Goal: Task Accomplishment & Management: Complete application form

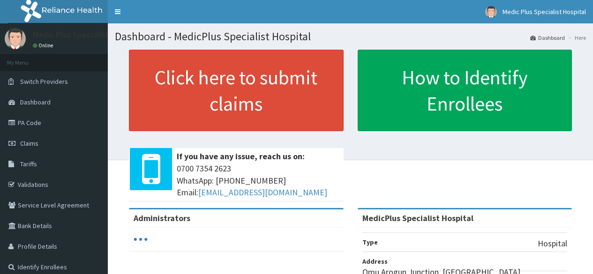
click at [40, 123] on link "PA Code" at bounding box center [54, 123] width 108 height 21
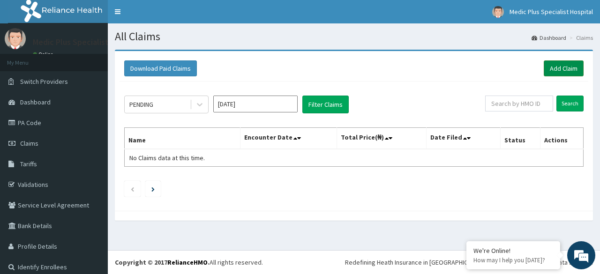
click at [567, 65] on link "Add Claim" at bounding box center [564, 69] width 40 height 16
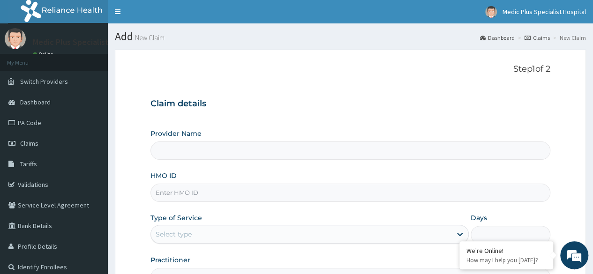
type input "MedicPlus Specialist Hospital"
click at [236, 197] on input "HMO ID" at bounding box center [351, 193] width 400 height 18
type input "aip/10089/a"
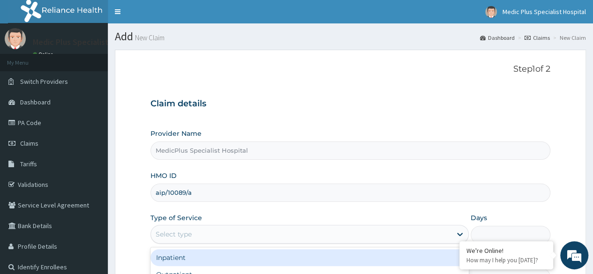
click at [189, 237] on div "Select type" at bounding box center [174, 234] width 36 height 9
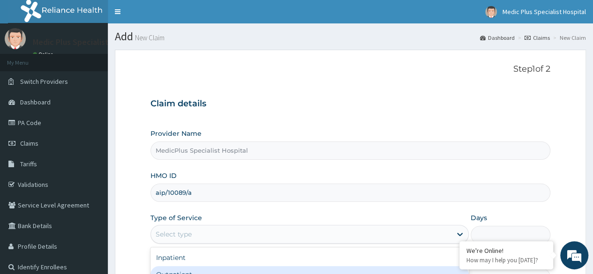
click at [191, 273] on div "Outpatient" at bounding box center [310, 274] width 318 height 17
type input "1"
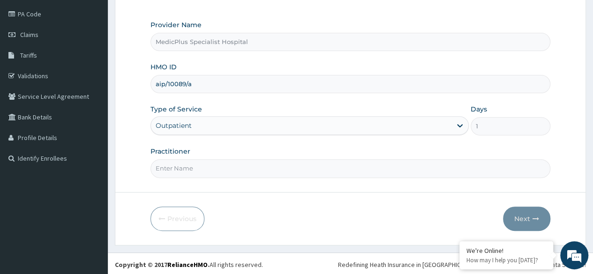
drag, startPoint x: 197, startPoint y: 166, endPoint x: 202, endPoint y: 175, distance: 9.4
click at [197, 166] on input "Practitioner" at bounding box center [351, 168] width 400 height 18
type input "DR ARIYO OMOSIATE"
click at [528, 221] on button "Next" at bounding box center [526, 219] width 47 height 24
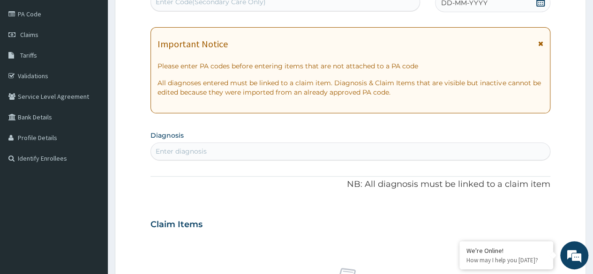
scroll to position [15, 0]
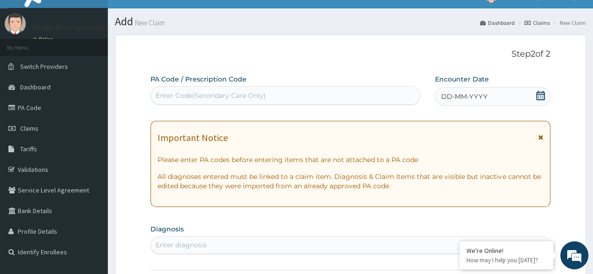
click at [537, 93] on icon at bounding box center [541, 95] width 8 height 9
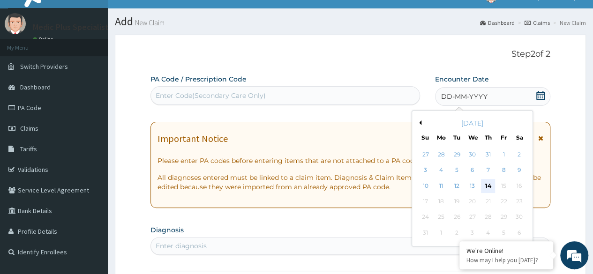
click at [487, 182] on div "14" at bounding box center [488, 186] width 14 height 14
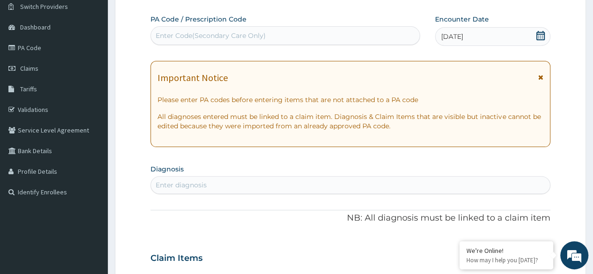
scroll to position [156, 0]
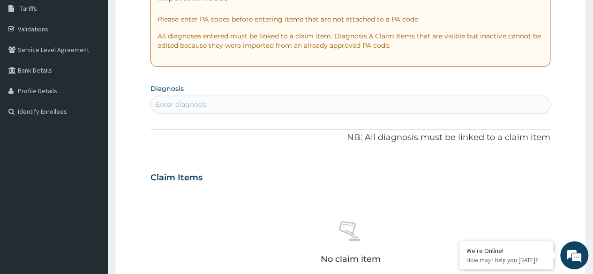
click at [207, 109] on div "Enter diagnosis" at bounding box center [350, 104] width 399 height 15
type input "MALARIA"
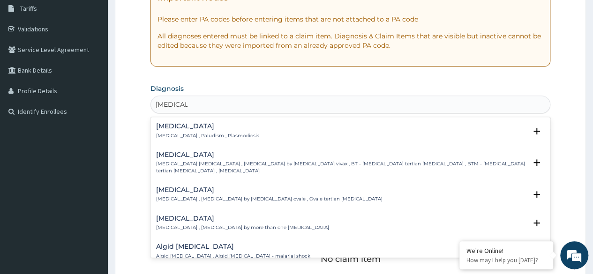
click at [191, 140] on div "Malaria Malaria , Paludism , Plasmodiosis Select Status Query Query covers susp…" at bounding box center [350, 133] width 389 height 21
click at [209, 133] on p "Malaria , Paludism , Plasmodiosis" at bounding box center [207, 136] width 103 height 7
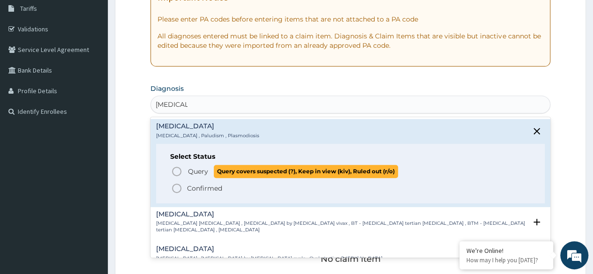
click at [183, 169] on span "Query Query covers suspected (?), Keep in view (kiv), Ruled out (r/o)" at bounding box center [351, 171] width 360 height 13
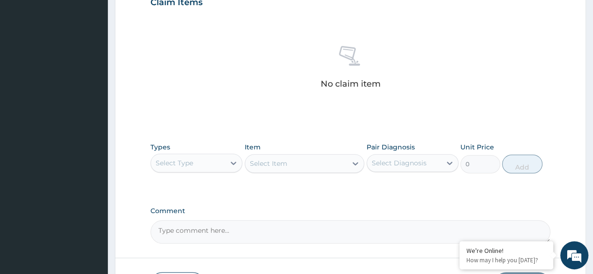
scroll to position [400, 0]
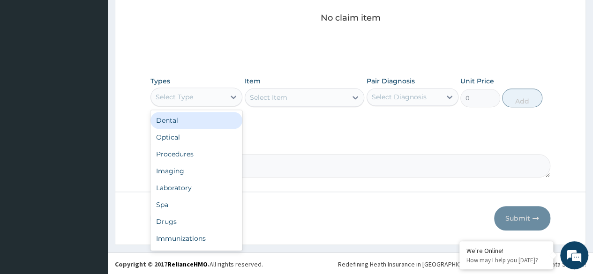
click at [204, 101] on div "Select Type" at bounding box center [188, 97] width 74 height 15
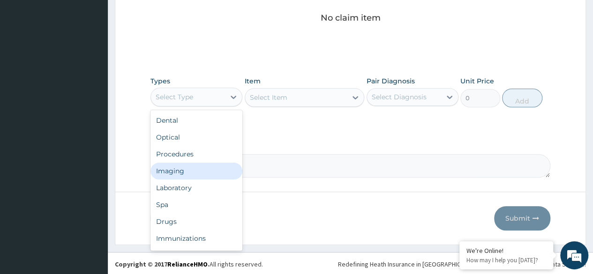
click at [188, 170] on div "Imaging" at bounding box center [197, 171] width 92 height 17
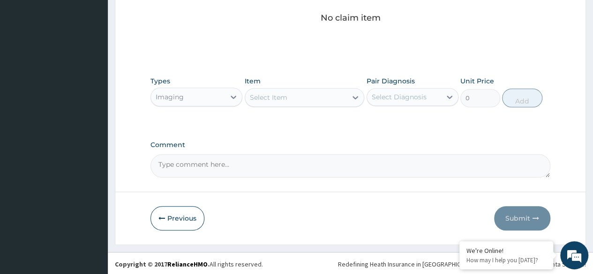
click at [269, 91] on div "Select Item" at bounding box center [296, 97] width 102 height 15
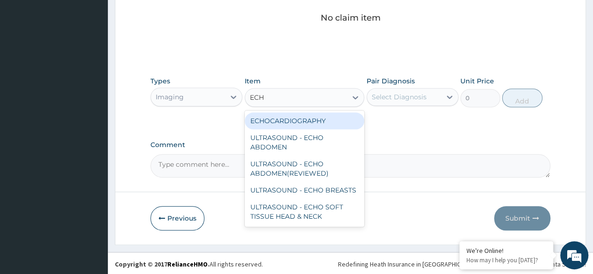
type input "ECHO"
click at [304, 119] on div "ECHOCARDIOGRAPHY" at bounding box center [305, 121] width 120 height 17
type input "22000"
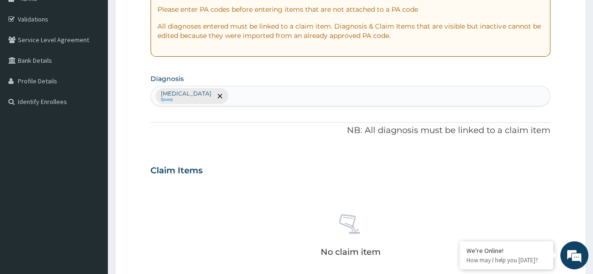
scroll to position [72, 0]
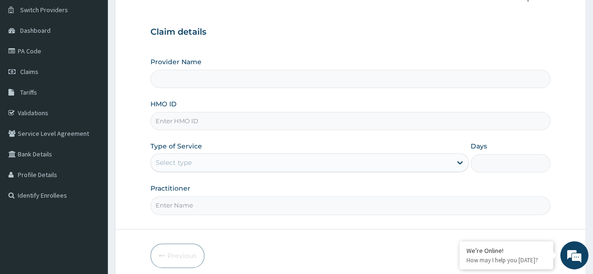
type input "MedicPlus Specialist Hospital"
click at [49, 47] on link "PA Code" at bounding box center [54, 51] width 108 height 21
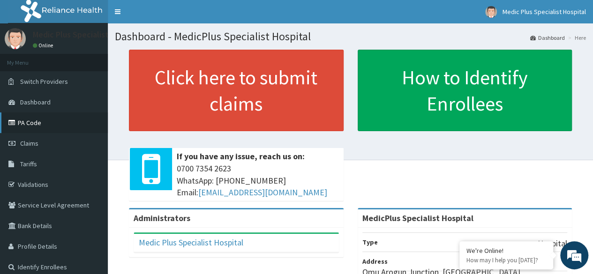
click at [83, 130] on link "PA Code" at bounding box center [54, 123] width 108 height 21
